Goal: Task Accomplishment & Management: Complete application form

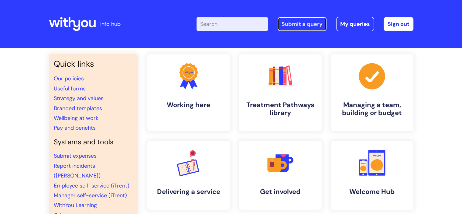
click at [309, 26] on link "Submit a query" at bounding box center [302, 24] width 49 height 14
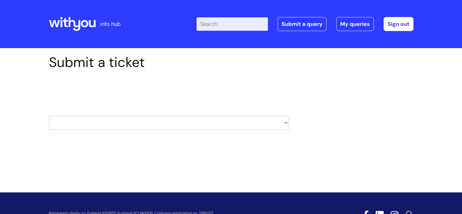
click at [105, 123] on select "HR / People IT and Support Clinical Drug Alerts Finance Accounts Data Support T…" at bounding box center [169, 122] width 240 height 14
select select "property_&_estates"
click at [49, 115] on select "HR / People IT and Support Clinical Drug Alerts Finance Accounts Data Support T…" at bounding box center [169, 122] width 240 height 14
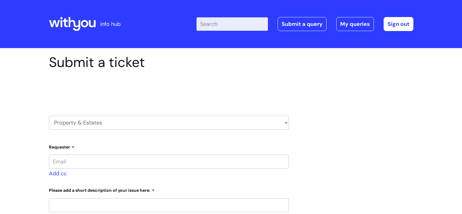
type input "[PERSON_NAME][EMAIL_ADDRESS][PERSON_NAME][DOMAIN_NAME]"
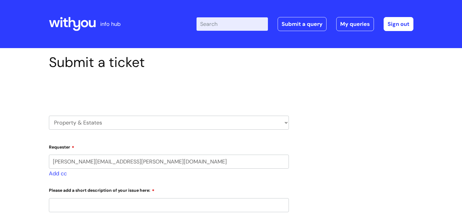
select select "80004286570"
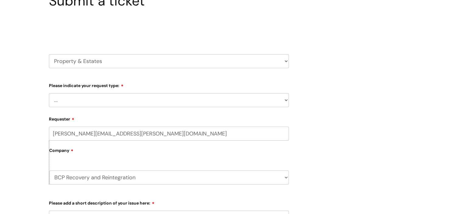
scroll to position [61, 0]
click at [94, 95] on select "... Facilities Support Lease/ Tenancy Agreements Health & Safety and Environmen…" at bounding box center [169, 101] width 240 height 14
select select "Facilities Support"
click at [49, 94] on select "... Facilities Support Lease/ Tenancy Agreements Health & Safety and Environmen…" at bounding box center [169, 101] width 240 height 14
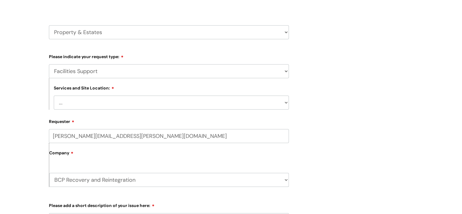
scroll to position [122, 0]
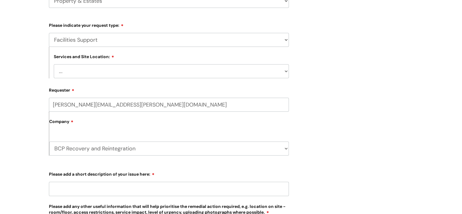
click at [84, 72] on select "... [GEOGRAPHIC_DATA] [GEOGRAPHIC_DATA] [GEOGRAPHIC_DATA] [GEOGRAPHIC_DATA] [GE…" at bounding box center [171, 71] width 235 height 14
select select "Boscombe Unit 1"
click at [54, 64] on select "... [GEOGRAPHIC_DATA] [GEOGRAPHIC_DATA] [GEOGRAPHIC_DATA] [GEOGRAPHIC_DATA] [GE…" at bounding box center [171, 71] width 235 height 14
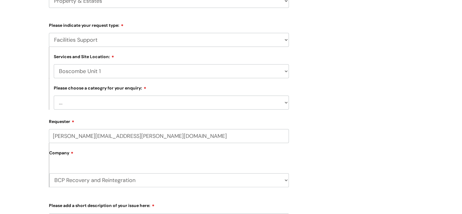
click at [99, 105] on select "... Electrical and Lighting Plumbing and Drainage Heating and Cooling Fixtures,…" at bounding box center [171, 102] width 235 height 14
click at [67, 106] on select "... Electrical and Lighting Plumbing and Drainage Heating and Cooling Fixtures,…" at bounding box center [171, 102] width 235 height 14
select select "Fixtures, Fittings, and Furniture"
click at [54, 96] on select "... Electrical and Lighting Plumbing and Drainage Heating and Cooling Fixtures,…" at bounding box center [171, 102] width 235 height 14
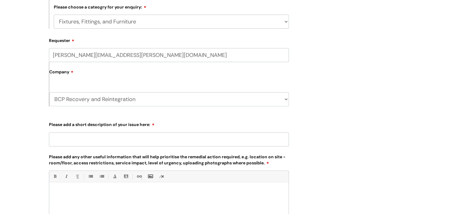
scroll to position [213, 0]
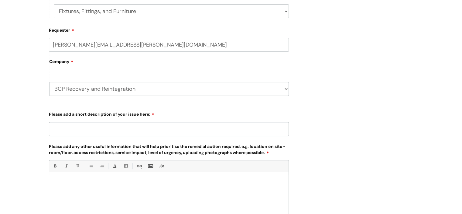
click at [73, 127] on input "Please add a short description of your issue here:" at bounding box center [169, 129] width 240 height 14
paste input "please can 2 of these be ordered and fitted for the garage doors. Thank you"
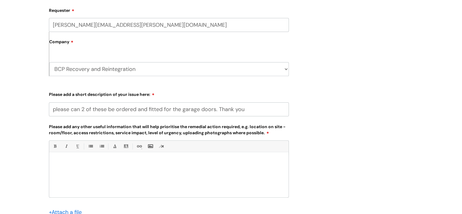
scroll to position [243, 0]
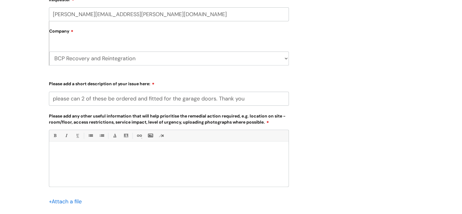
type input "please can 2 of these be ordered and fitted for the garage doors. Thank you"
click at [79, 154] on p at bounding box center [169, 151] width 230 height 5
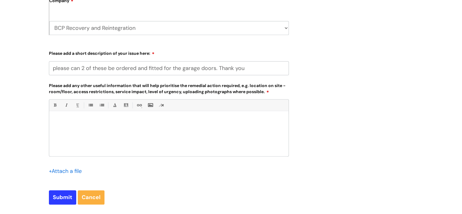
click at [78, 172] on input "file" at bounding box center [64, 171] width 30 height 8
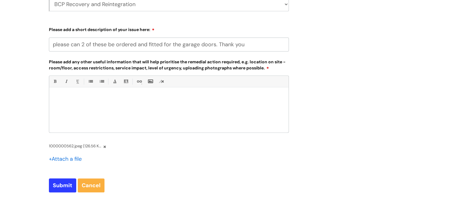
scroll to position [304, 0]
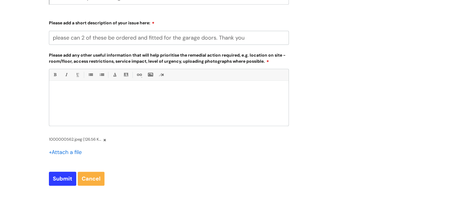
click at [88, 113] on div at bounding box center [168, 105] width 239 height 42
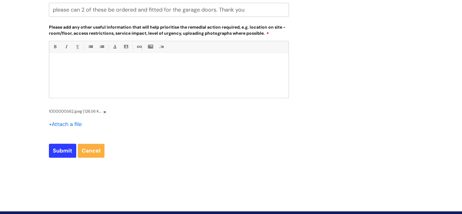
scroll to position [334, 0]
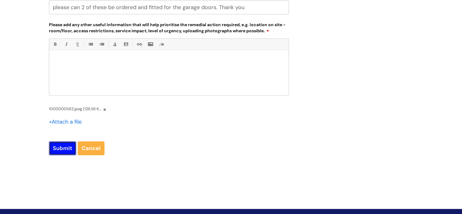
click at [58, 151] on input "Submit" at bounding box center [62, 148] width 27 height 14
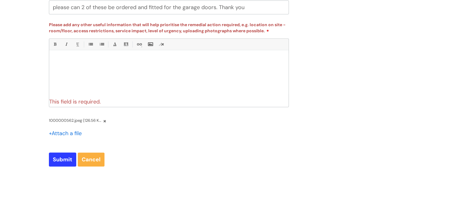
click at [88, 73] on div at bounding box center [168, 74] width 239 height 42
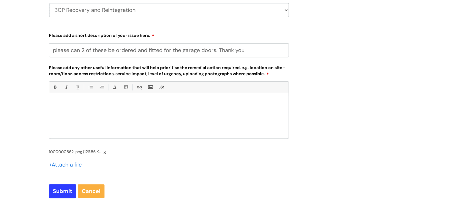
scroll to position [243, 0]
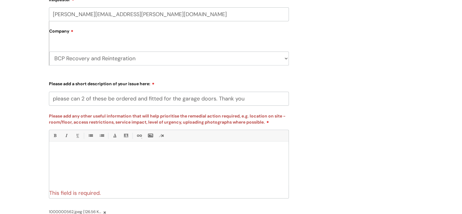
drag, startPoint x: 245, startPoint y: 98, endPoint x: 50, endPoint y: 105, distance: 196.1
click at [50, 105] on input "please can 2 of these be ordered and fitted for the garage doors. Thank you" at bounding box center [169, 98] width 240 height 14
click at [66, 149] on p at bounding box center [169, 151] width 230 height 5
paste div
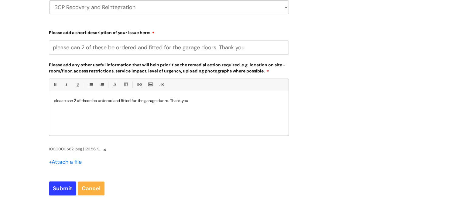
scroll to position [334, 0]
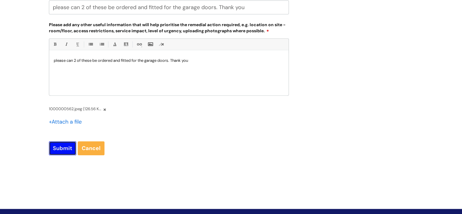
click at [67, 142] on input "Submit" at bounding box center [62, 148] width 27 height 14
type input "Please Wait..."
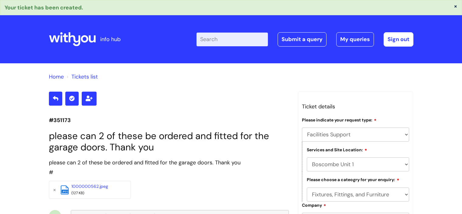
select select "Facilities Support"
select select "Boscombe Unit 1"
select select "Fixtures, Fittings, and Furniture"
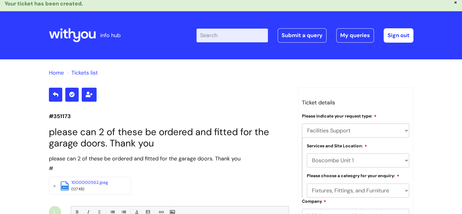
scroll to position [3, 0]
